Goal: Transaction & Acquisition: Purchase product/service

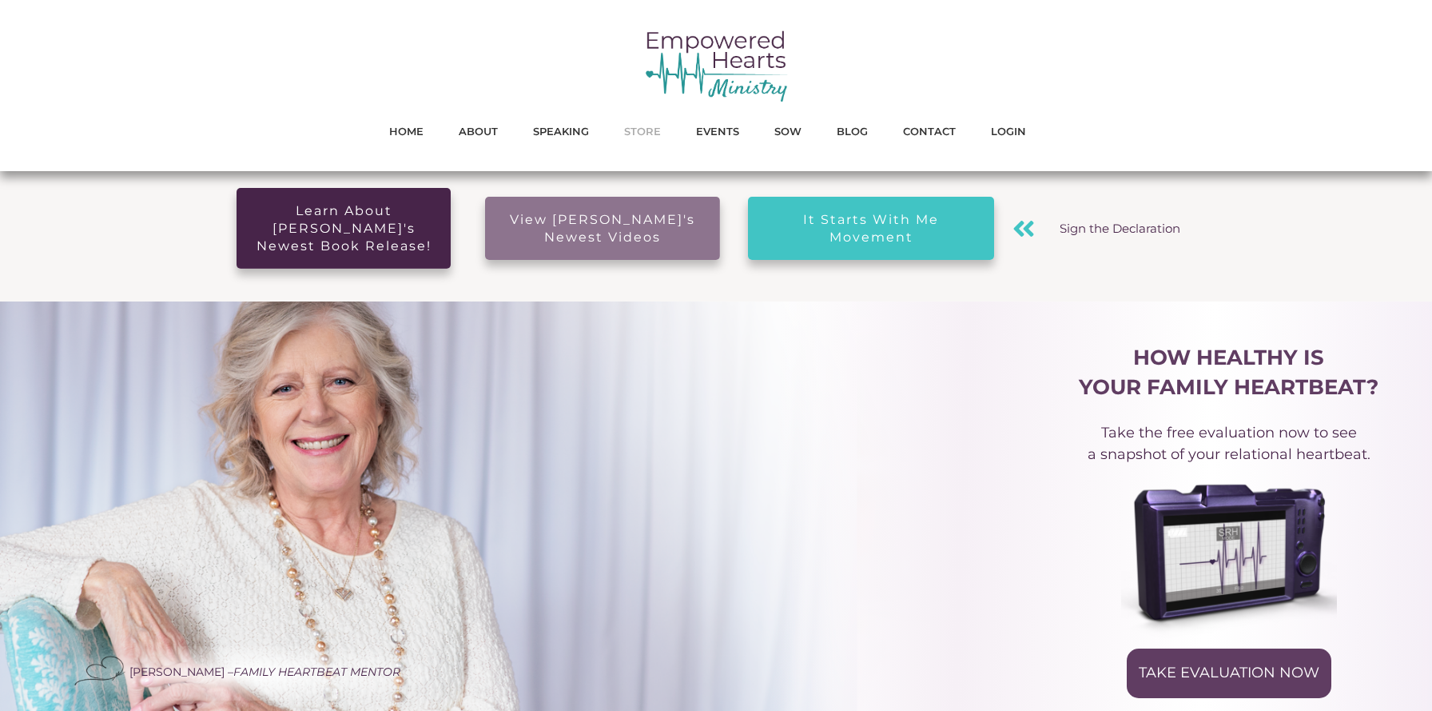
click at [642, 131] on span "STORE" at bounding box center [642, 131] width 37 height 21
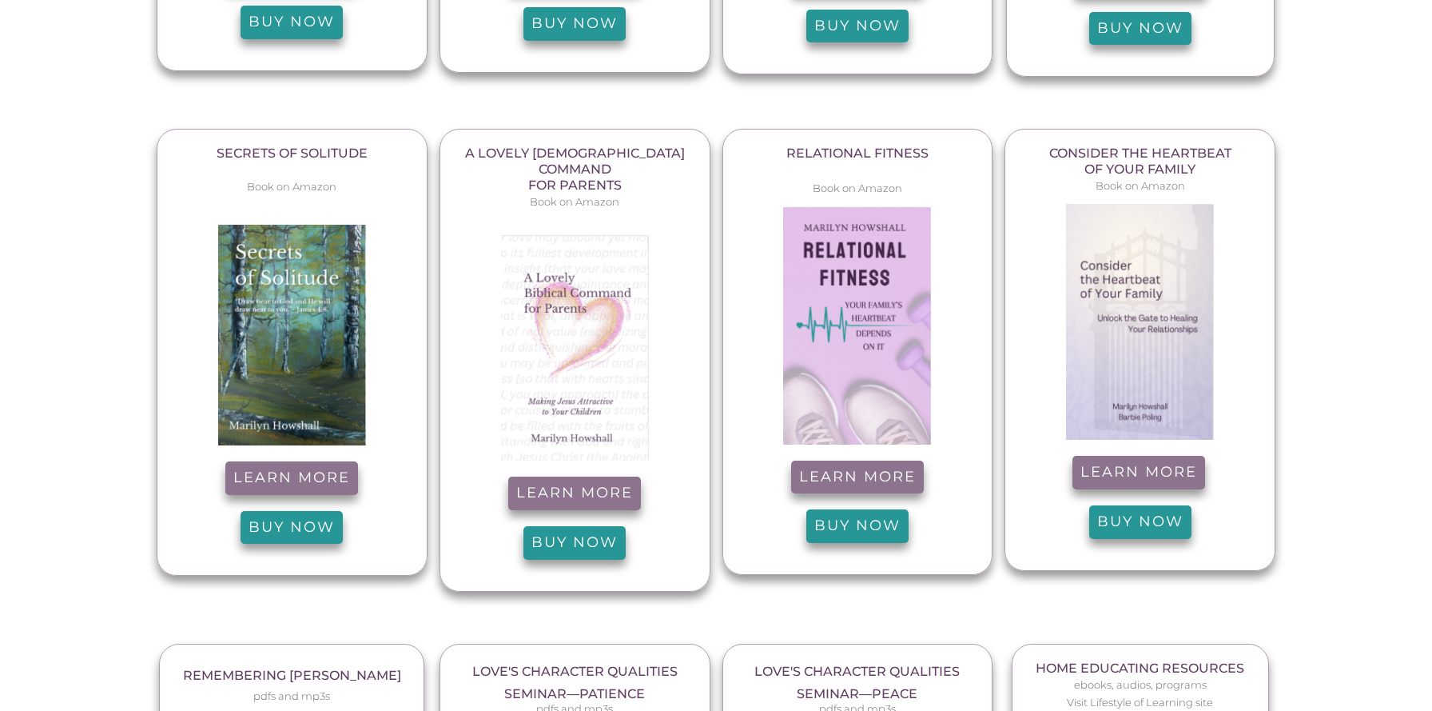
scroll to position [2066, 0]
click at [281, 468] on span "Learn more" at bounding box center [291, 477] width 117 height 18
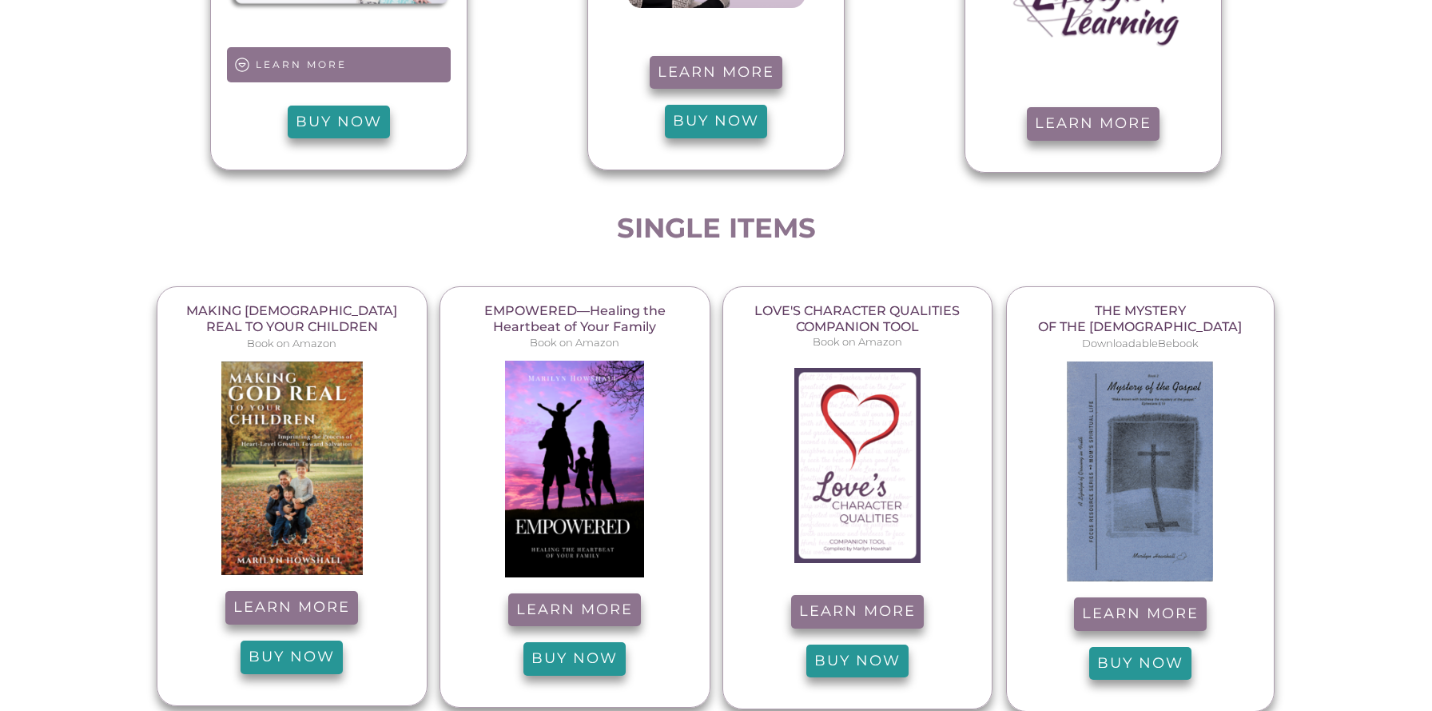
scroll to position [1447, 0]
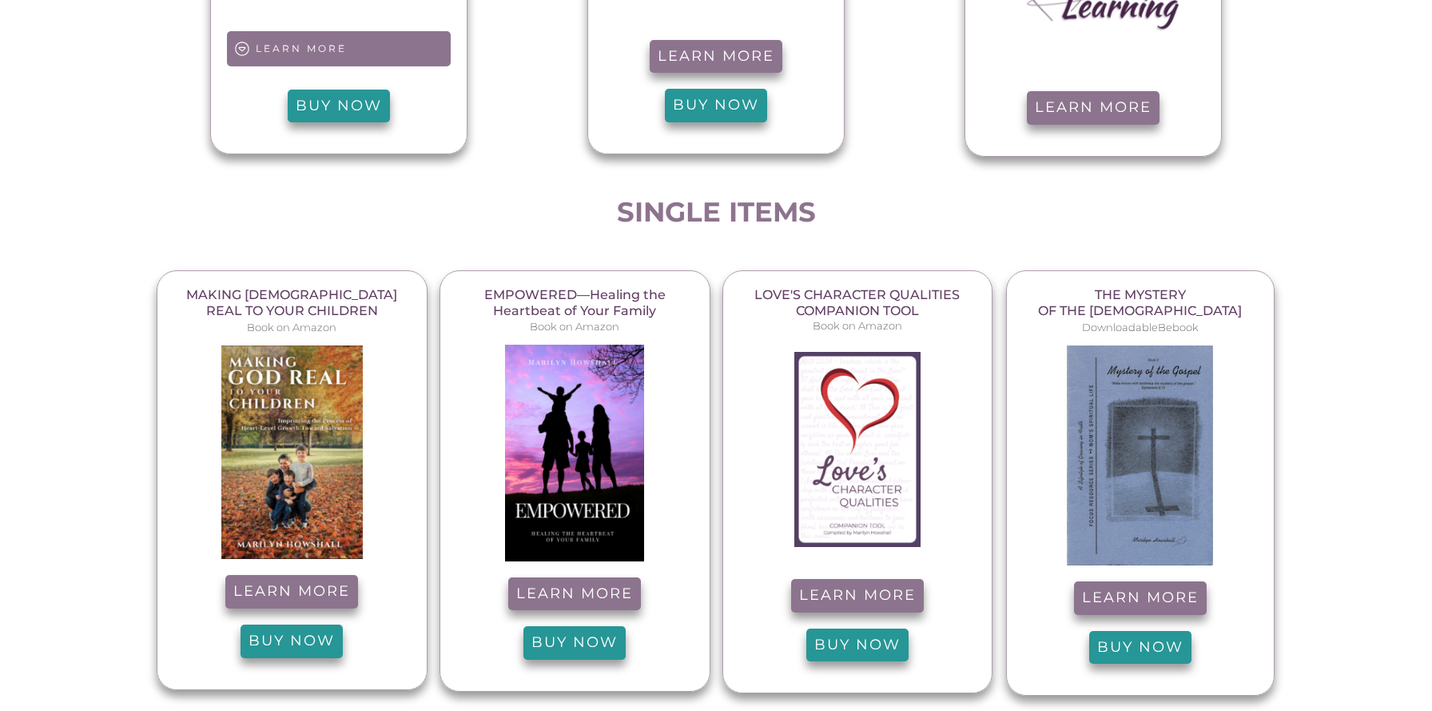
click at [557, 585] on span "Learn more" at bounding box center [574, 594] width 117 height 18
